Goal: Find specific page/section: Find specific page/section

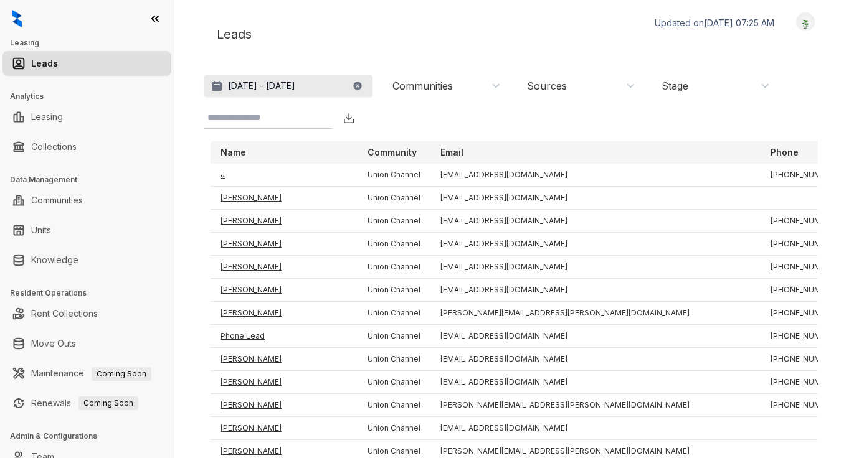
click at [295, 82] on p "[DATE] - [DATE]" at bounding box center [261, 86] width 67 height 12
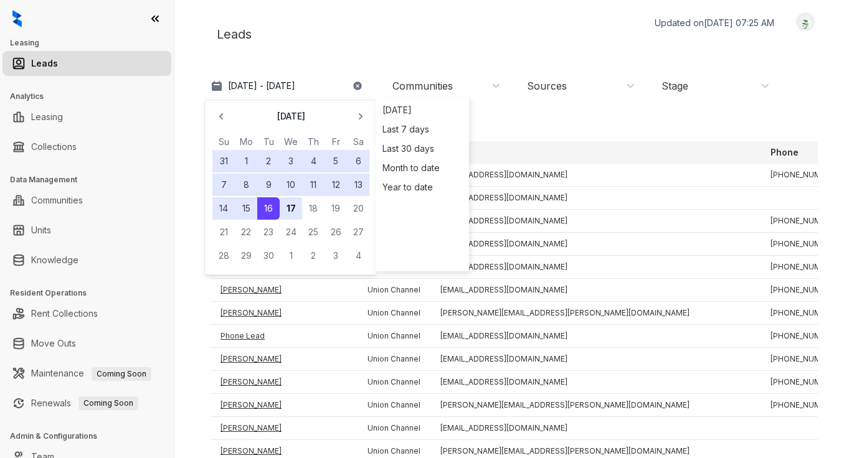
click at [292, 212] on button "17" at bounding box center [291, 208] width 22 height 22
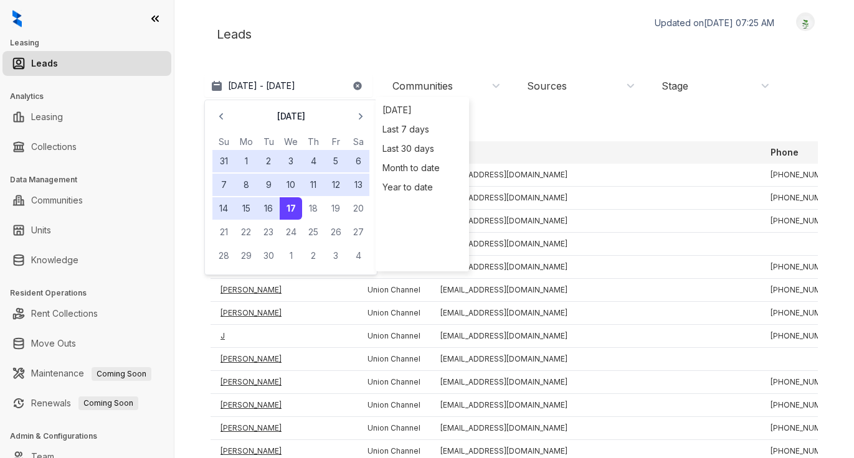
click at [463, 31] on div "Leads Updated on [DATE] 07:25 AM Logout" at bounding box center [514, 34] width 620 height 44
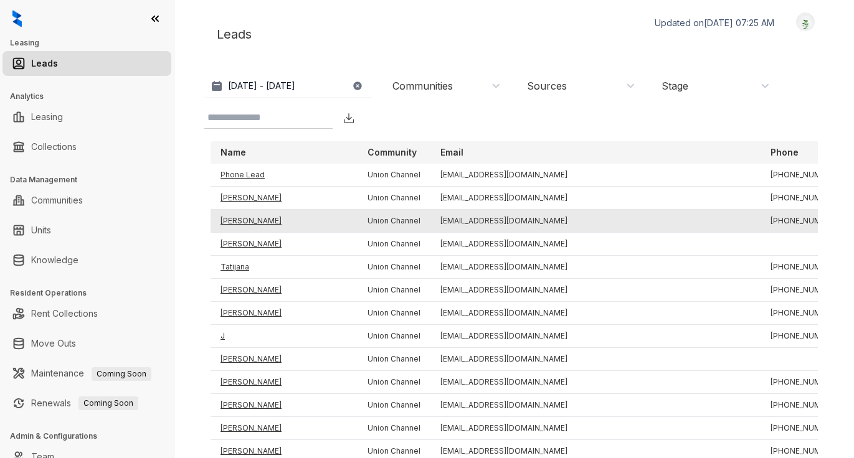
click at [245, 217] on td "[PERSON_NAME]" at bounding box center [284, 221] width 147 height 23
click at [247, 220] on td "[PERSON_NAME]" at bounding box center [284, 221] width 147 height 23
drag, startPoint x: 488, startPoint y: 224, endPoint x: 411, endPoint y: 224, distance: 77.2
click at [430, 224] on td "[EMAIL_ADDRESS][DOMAIN_NAME]" at bounding box center [595, 221] width 330 height 23
copy td "[EMAIL_ADDRESS][DOMAIN_NAME]"
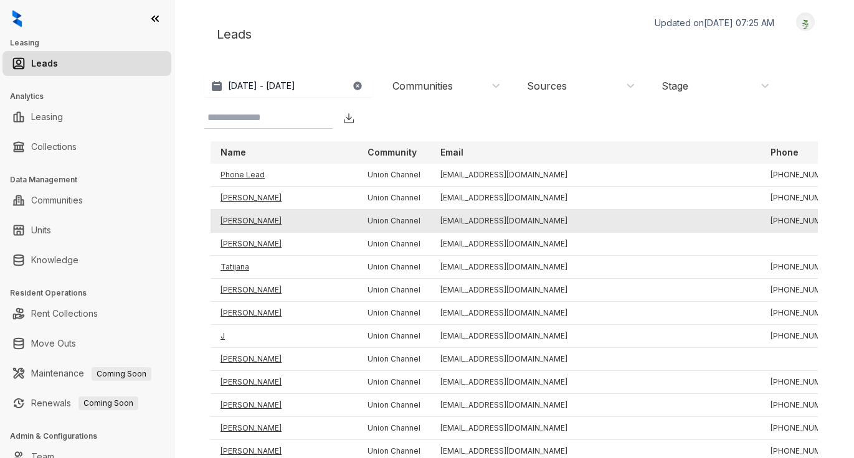
click at [520, 220] on td "[EMAIL_ADDRESS][DOMAIN_NAME]" at bounding box center [595, 221] width 330 height 23
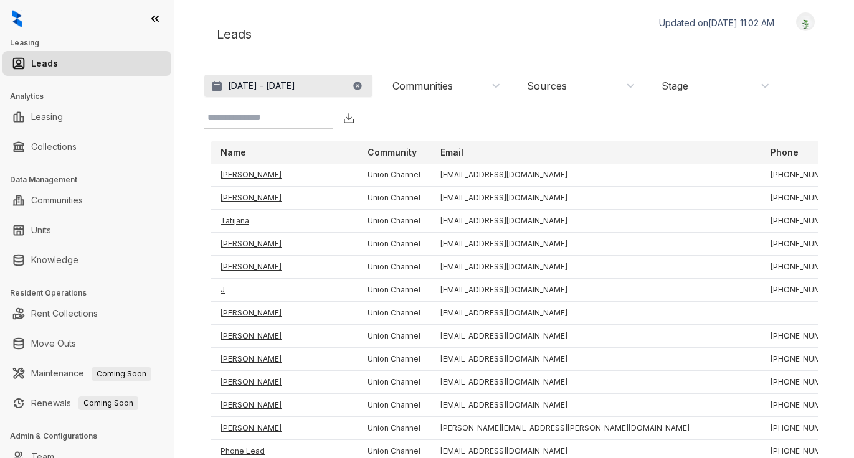
click at [295, 83] on p "[DATE] - [DATE]" at bounding box center [261, 86] width 67 height 12
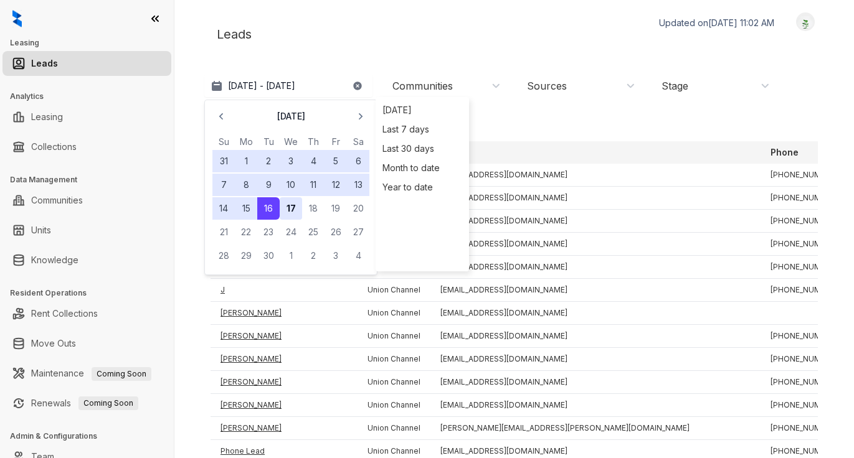
click at [294, 206] on button "17" at bounding box center [291, 208] width 22 height 22
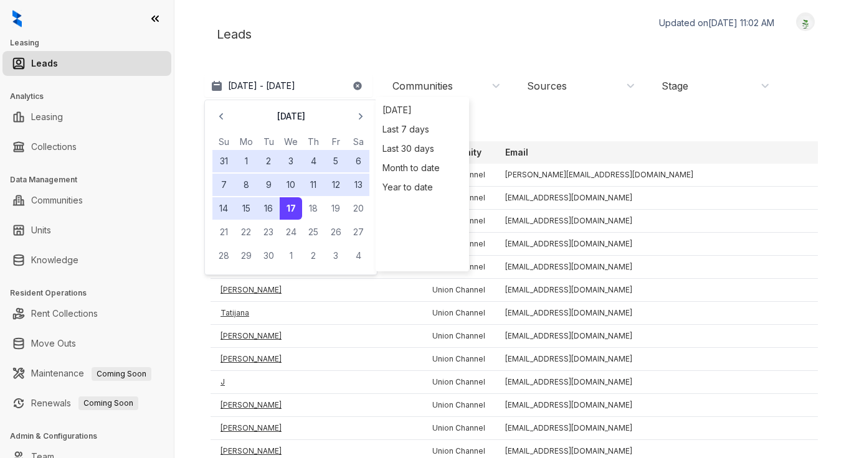
click at [496, 48] on div "Leads Updated on [DATE] 11:02 AM Logout" at bounding box center [514, 34] width 620 height 44
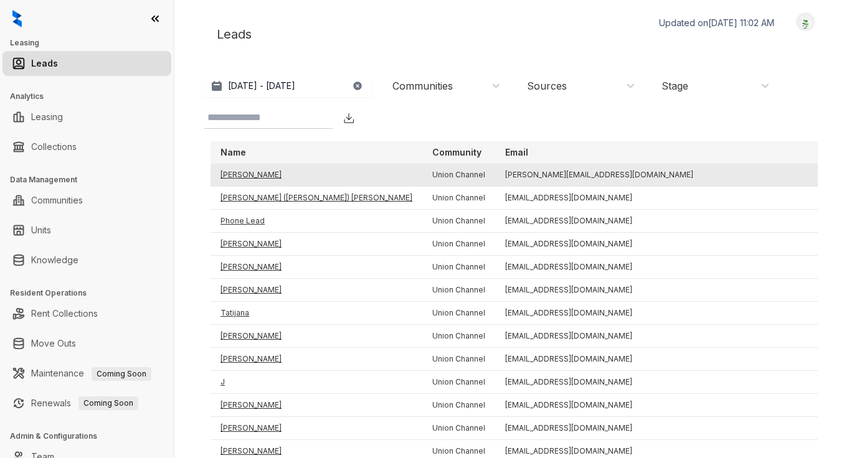
click at [254, 174] on td "[PERSON_NAME]" at bounding box center [317, 175] width 212 height 23
